Goal: Find specific page/section: Find specific page/section

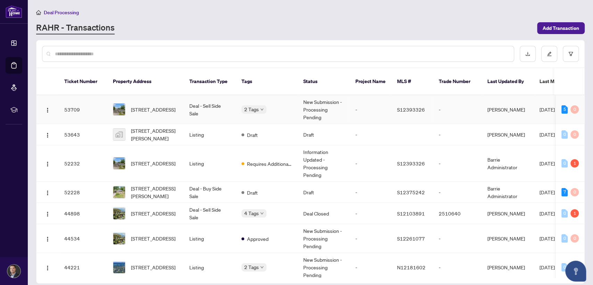
click at [201, 100] on td "Deal - Sell Side Sale" at bounding box center [210, 109] width 52 height 29
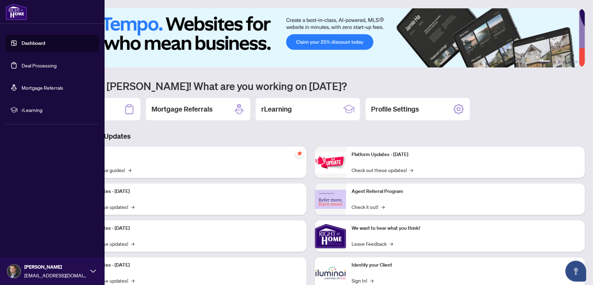
click at [39, 68] on link "Deal Processing" at bounding box center [39, 65] width 35 height 6
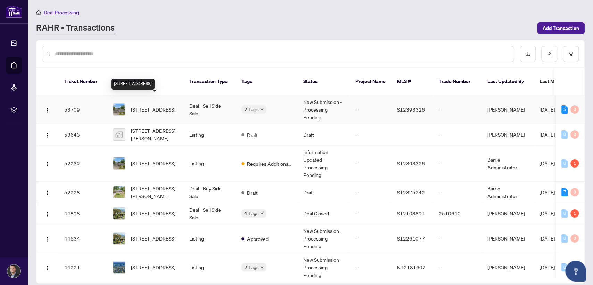
click at [144, 106] on span "[STREET_ADDRESS]" at bounding box center [153, 110] width 44 height 8
